Goal: Find specific page/section: Find specific page/section

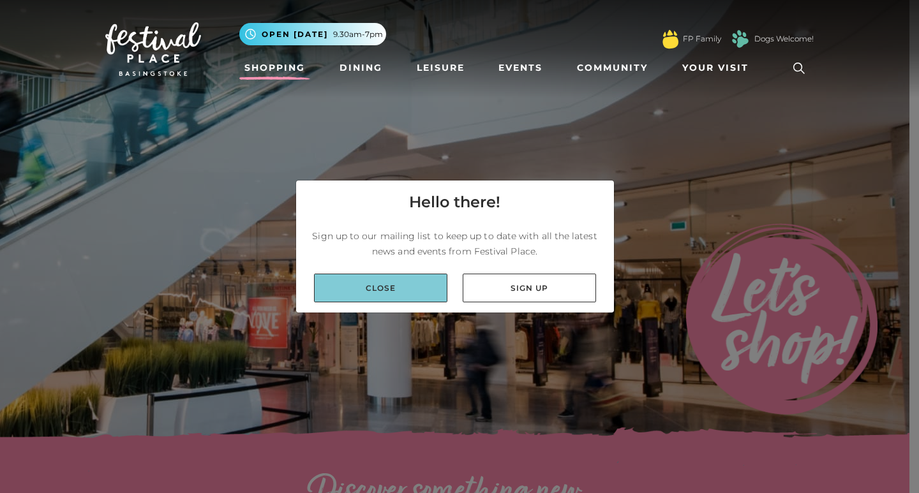
click at [423, 296] on link "Close" at bounding box center [380, 288] width 133 height 29
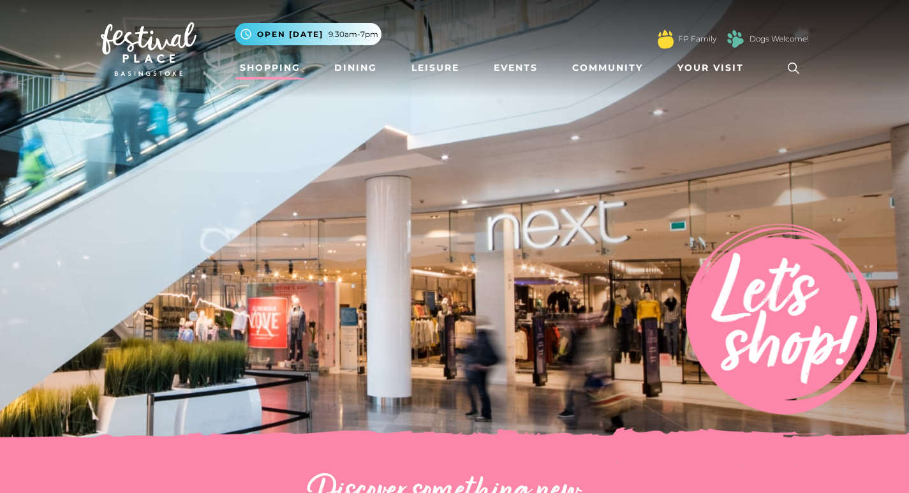
click at [803, 63] on icon at bounding box center [793, 68] width 19 height 19
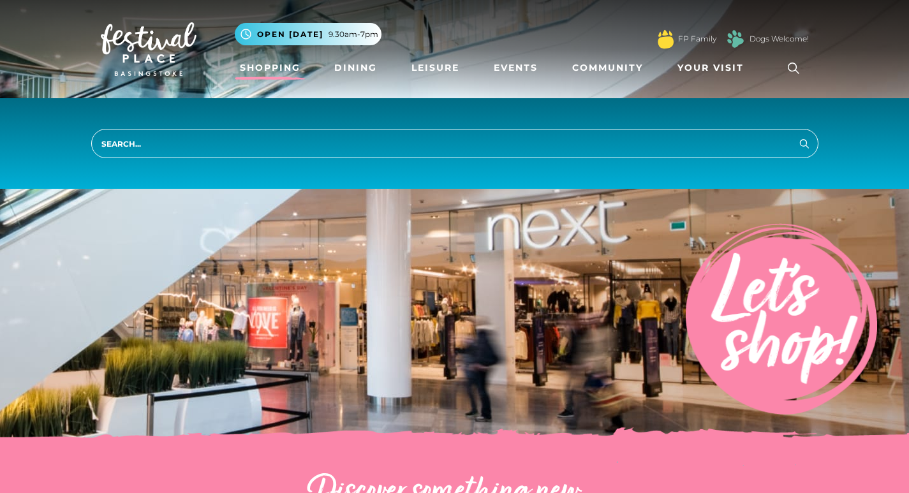
click at [676, 139] on input "search" at bounding box center [454, 143] width 727 height 29
type input "ralph"
click at [797, 135] on button "Search" at bounding box center [804, 143] width 15 height 16
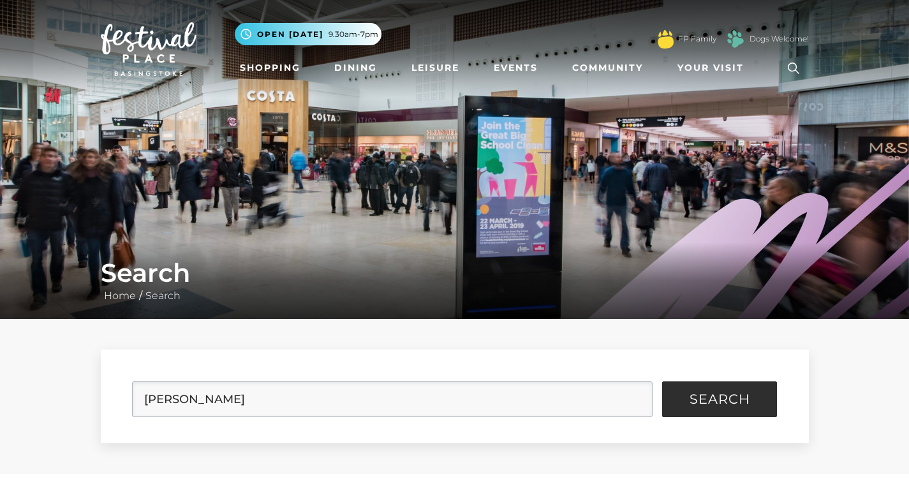
click at [568, 358] on form "ralph Search" at bounding box center [455, 397] width 708 height 94
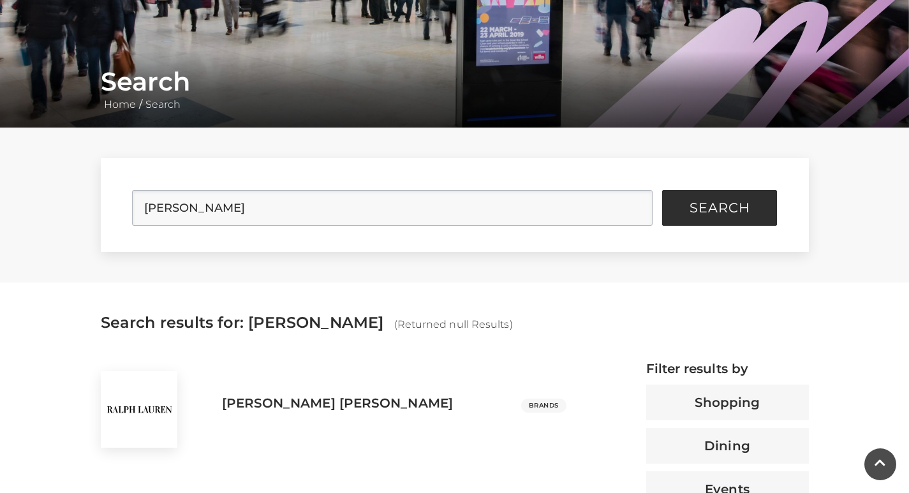
scroll to position [319, 0]
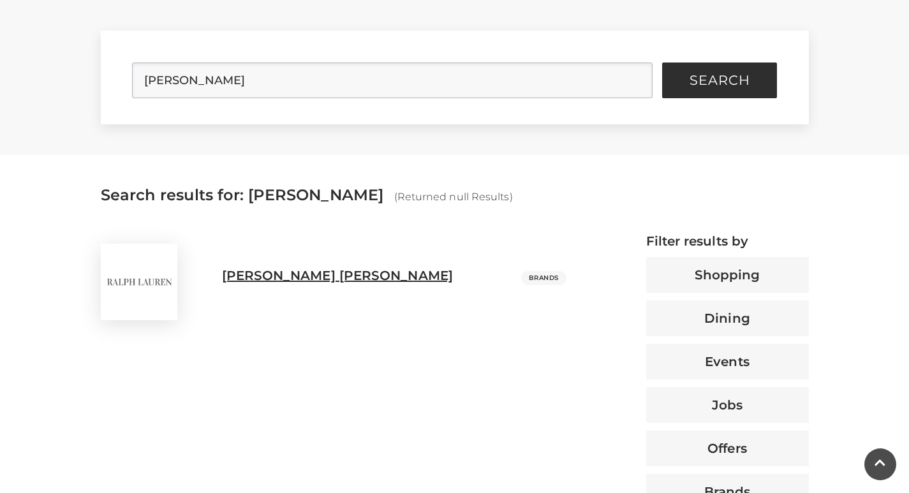
click at [260, 277] on h3 "[PERSON_NAME] [PERSON_NAME]" at bounding box center [337, 275] width 231 height 15
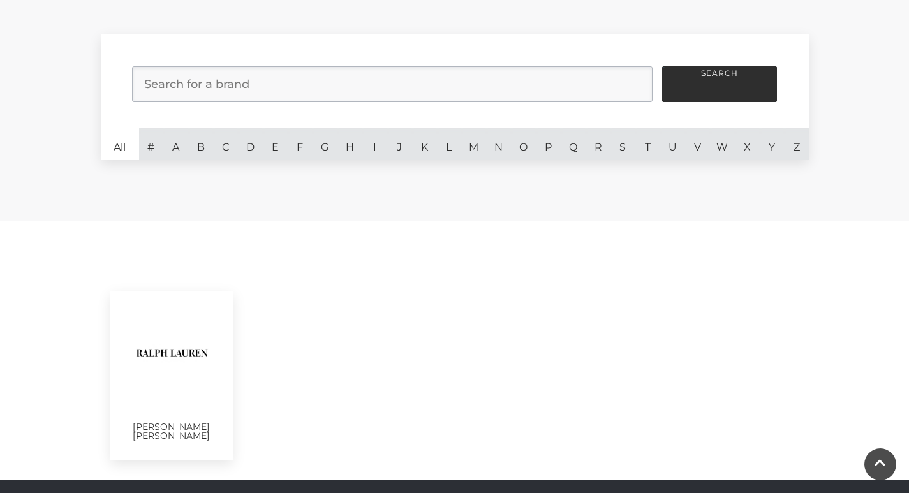
scroll to position [510, 0]
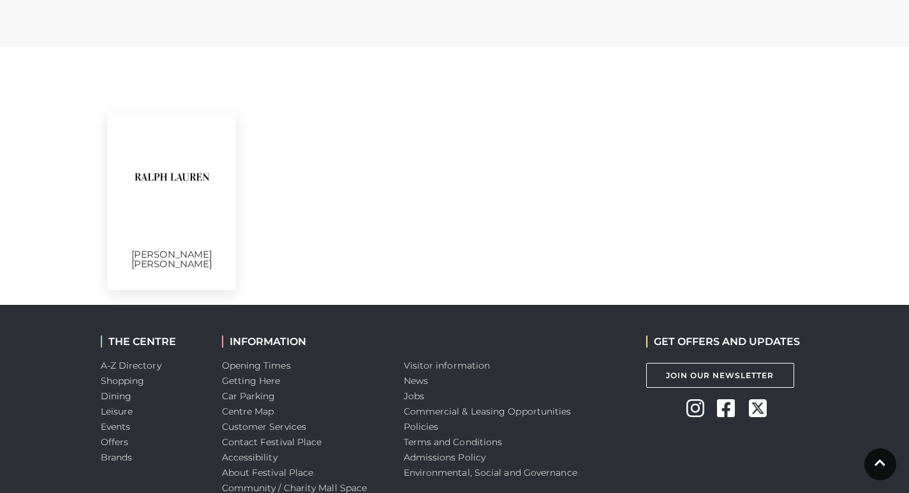
click at [168, 208] on img at bounding box center [171, 177] width 89 height 89
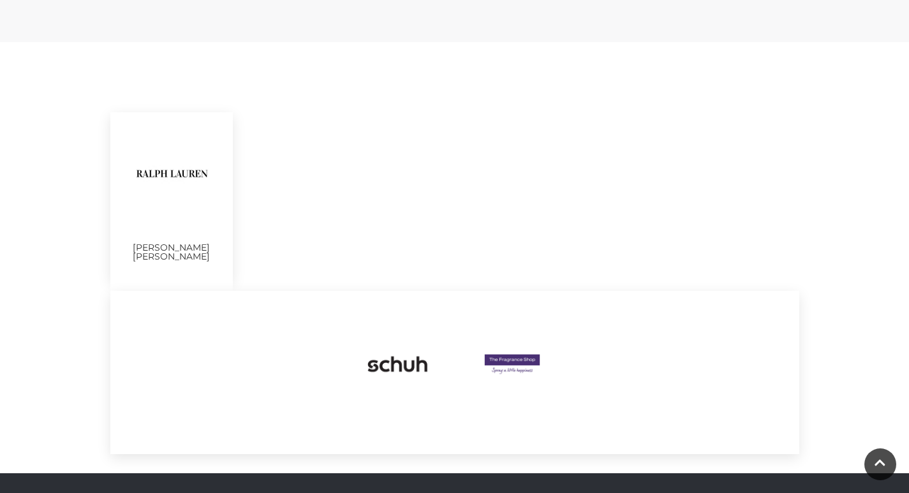
scroll to position [447, 0]
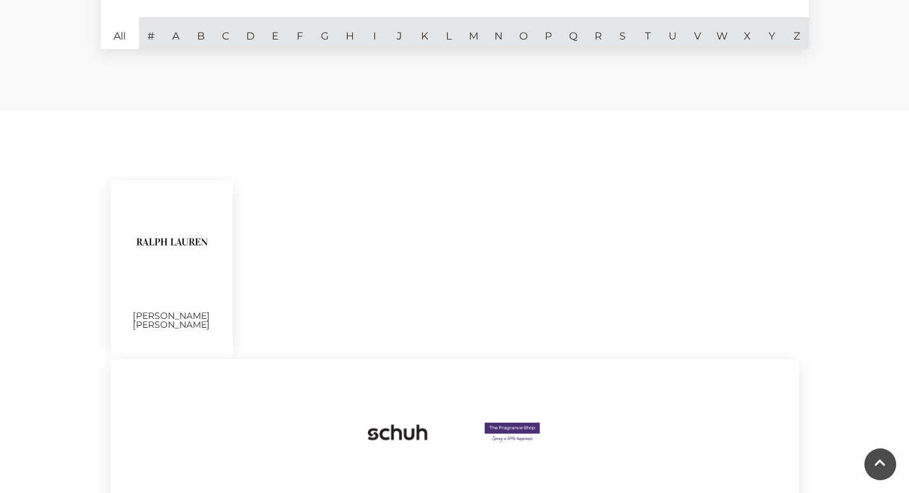
click at [205, 320] on div "[PERSON_NAME] [PERSON_NAME]" at bounding box center [171, 265] width 123 height 169
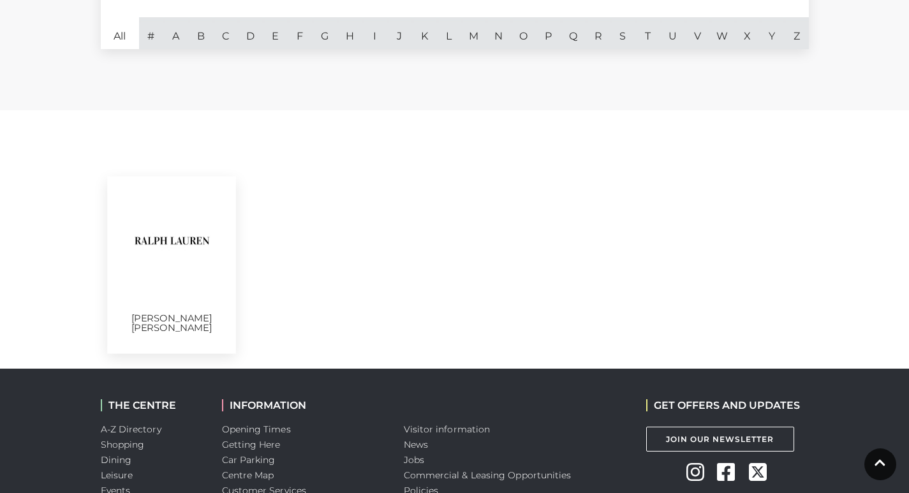
click at [186, 316] on p "[PERSON_NAME] [PERSON_NAME]" at bounding box center [171, 323] width 89 height 19
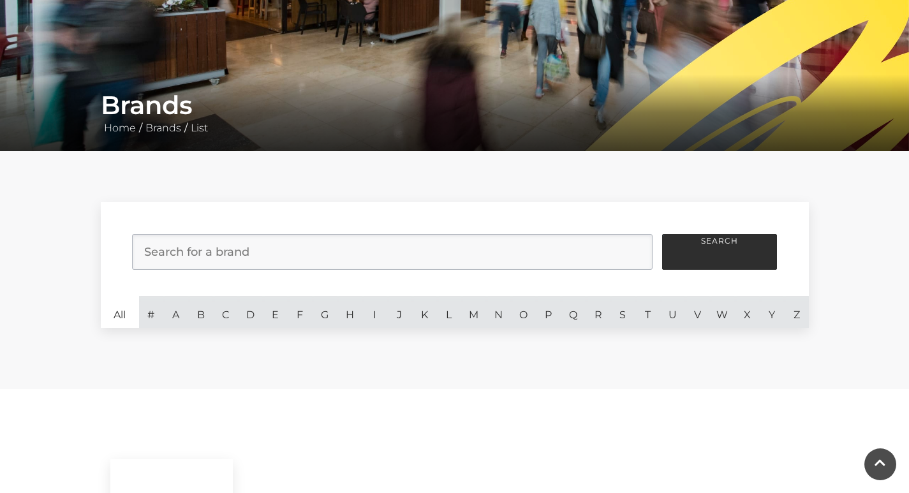
scroll to position [0, 0]
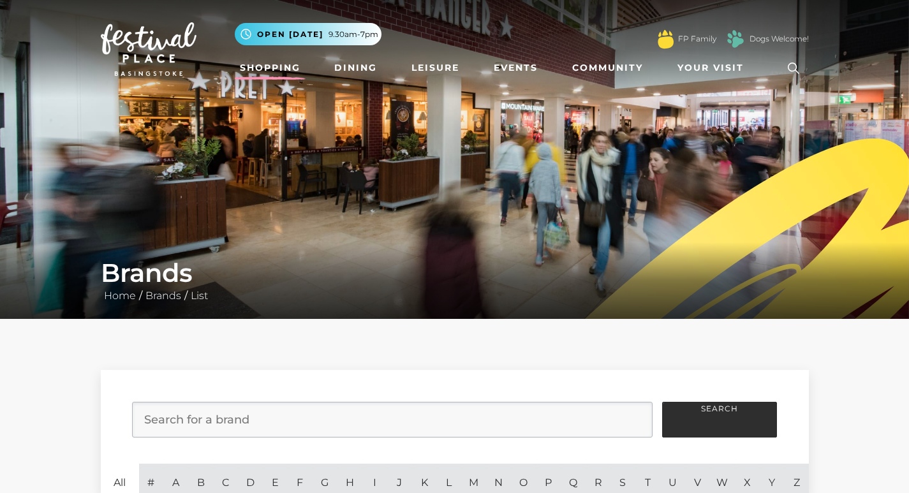
click at [248, 68] on link "Shopping" at bounding box center [270, 68] width 71 height 24
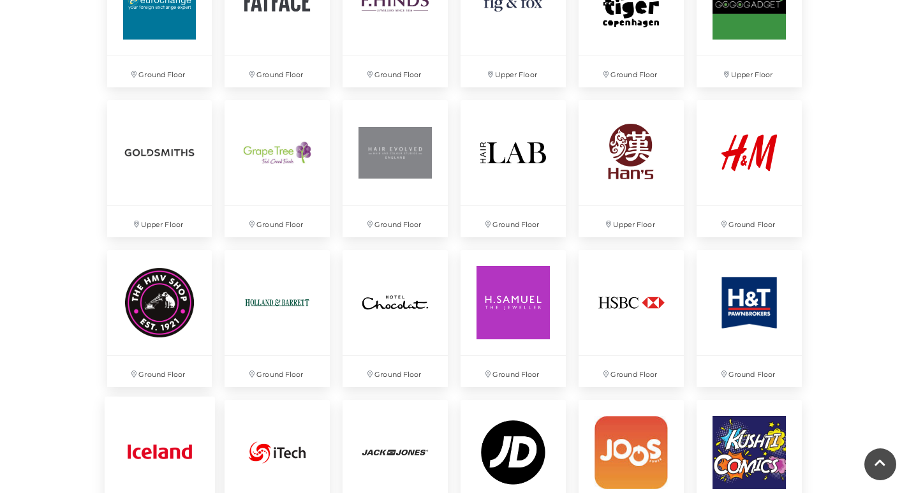
scroll to position [1659, 0]
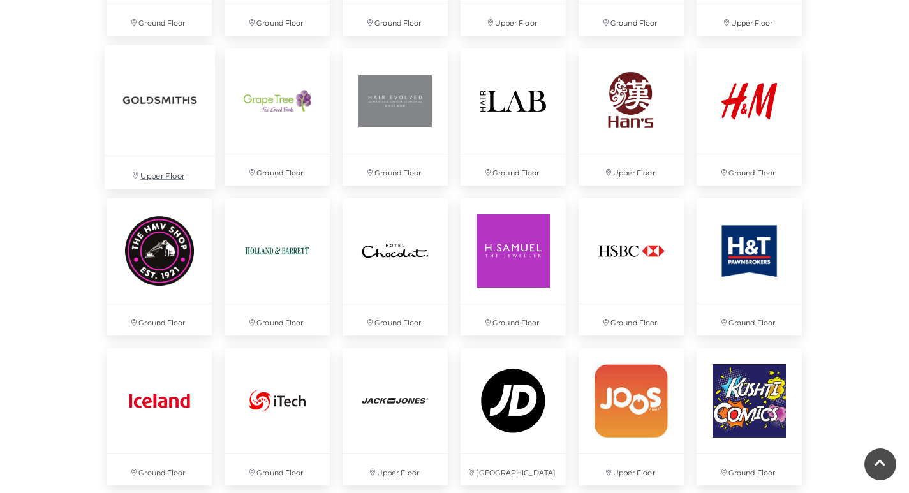
click at [166, 98] on img at bounding box center [159, 100] width 110 height 110
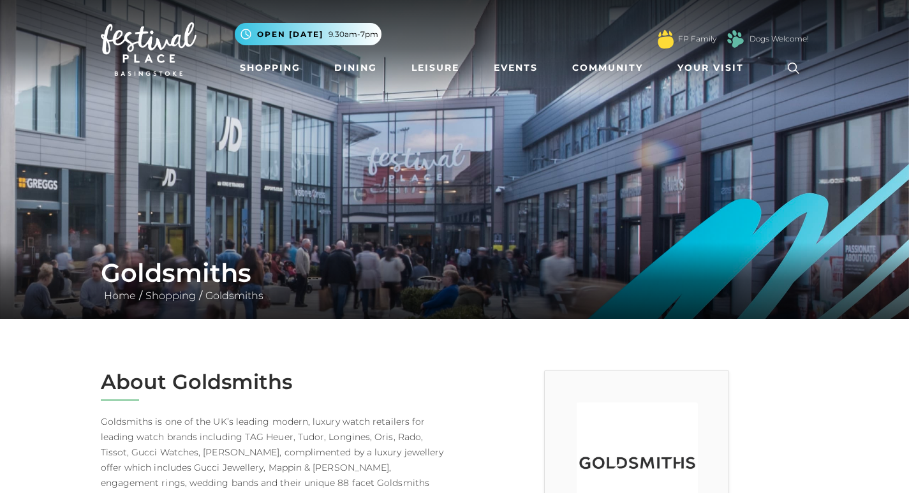
scroll to position [319, 0]
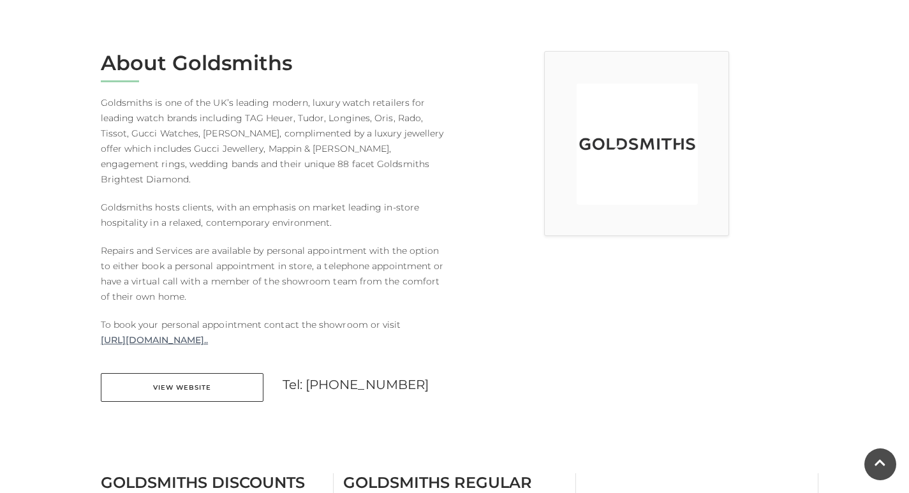
click at [209, 332] on link "[URL][DOMAIN_NAME].." at bounding box center [155, 339] width 108 height 15
